Goal: Information Seeking & Learning: Find specific fact

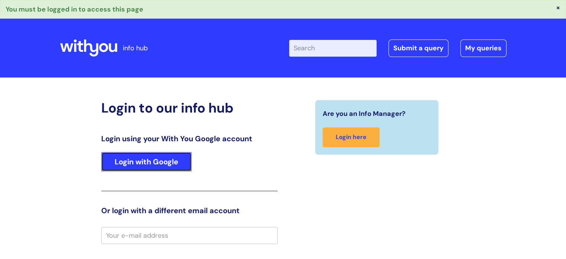
click at [153, 164] on link "Login with Google" at bounding box center [146, 161] width 90 height 19
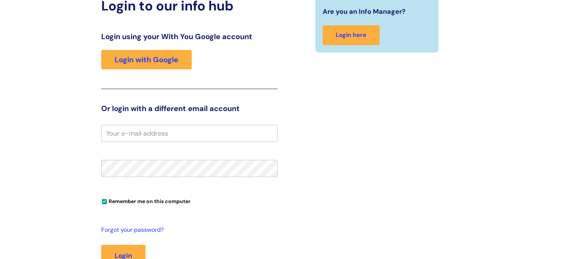
scroll to position [106, 0]
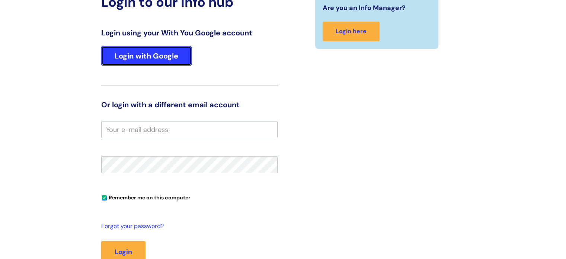
click at [185, 55] on link "Login with Google" at bounding box center [146, 55] width 90 height 19
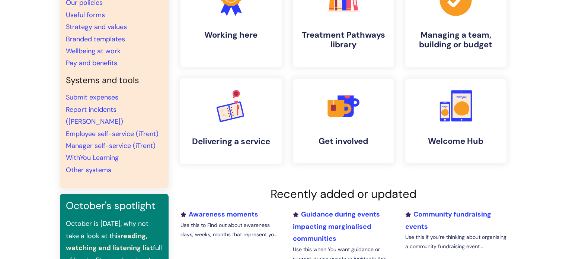
scroll to position [111, 0]
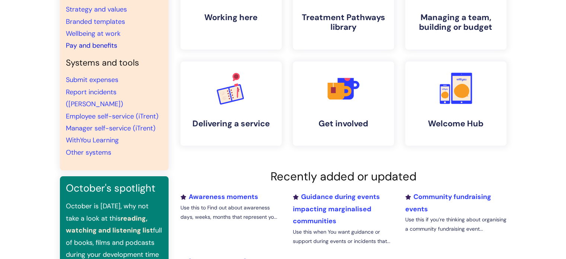
click at [109, 42] on link "Pay and benefits" at bounding box center [91, 45] width 51 height 9
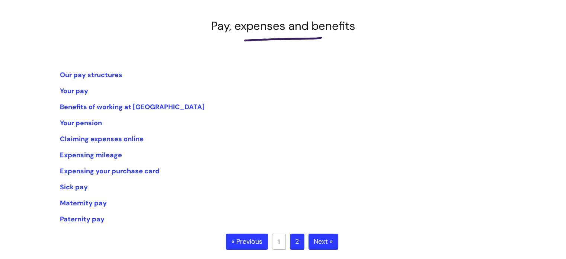
scroll to position [100, 0]
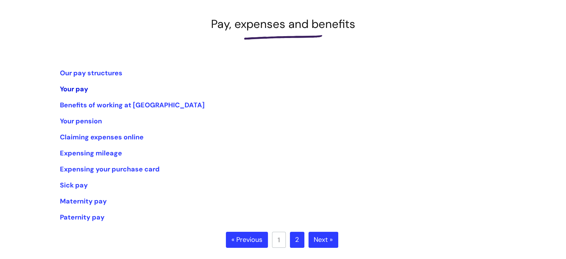
click at [73, 89] on link "Your pay" at bounding box center [74, 89] width 28 height 9
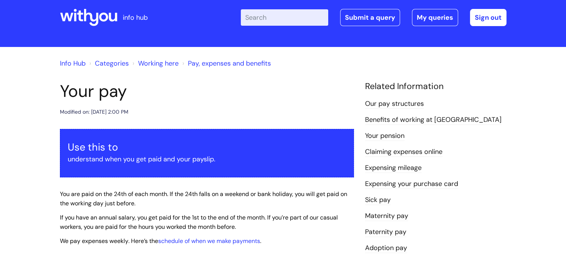
scroll to position [12, 0]
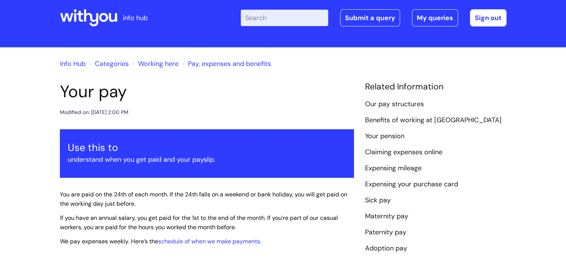
click at [259, 16] on input "Enter your search term here..." at bounding box center [284, 18] width 87 height 16
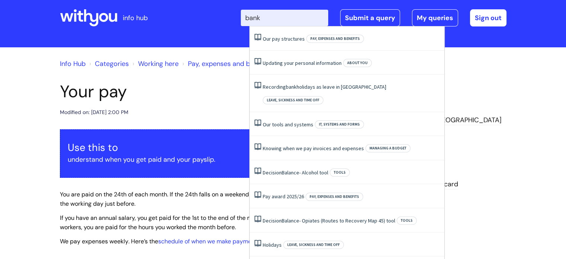
type input "bank"
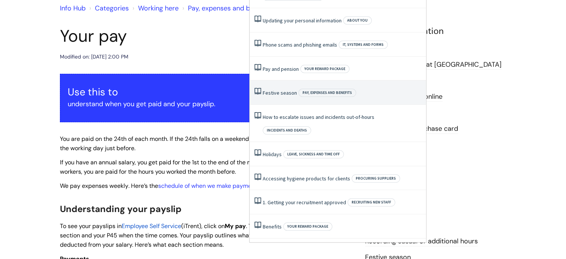
scroll to position [0, 0]
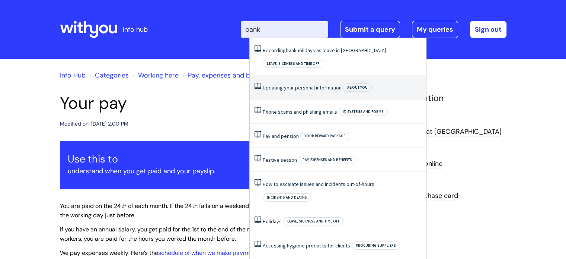
click at [330, 84] on link "Updating your personal information" at bounding box center [302, 87] width 79 height 7
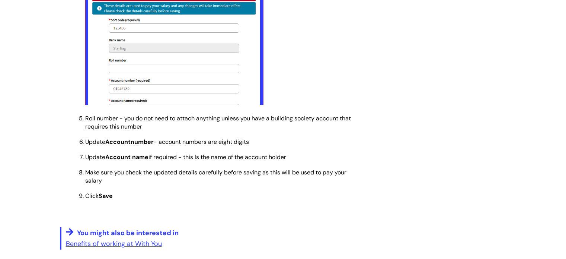
scroll to position [1937, 0]
click at [225, 118] on img at bounding box center [174, 42] width 178 height 185
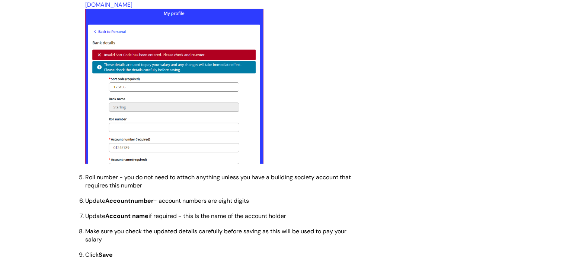
scroll to position [1878, 0]
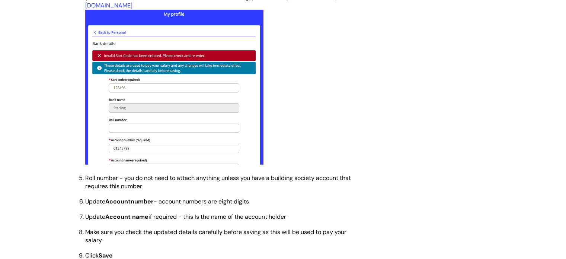
click at [169, 178] on img at bounding box center [174, 102] width 178 height 185
click at [259, 178] on img at bounding box center [174, 102] width 178 height 185
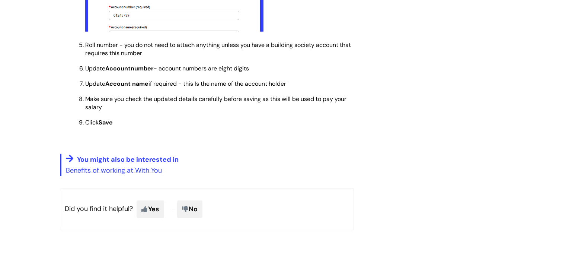
scroll to position [2020, 0]
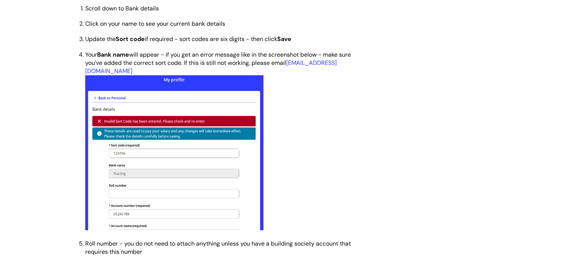
scroll to position [1811, 0]
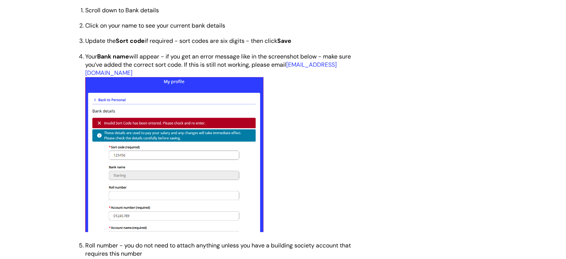
drag, startPoint x: 214, startPoint y: 173, endPoint x: 356, endPoint y: 114, distance: 153.0
click at [157, 77] on link "payroll@wearewithyou.org.uk" at bounding box center [211, 69] width 252 height 16
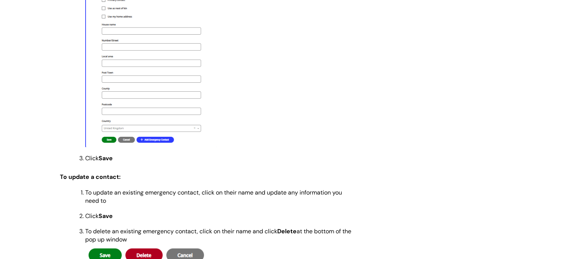
scroll to position [1476, 0]
